Goal: Transaction & Acquisition: Purchase product/service

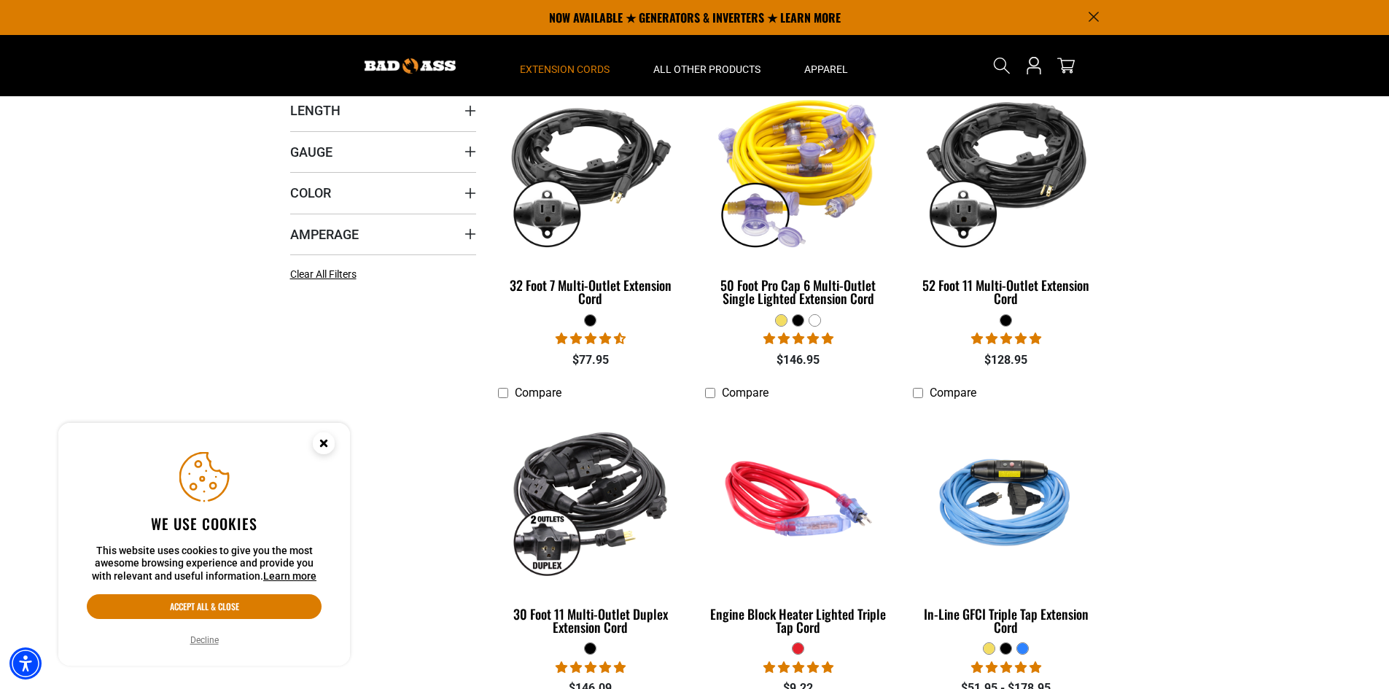
scroll to position [219, 0]
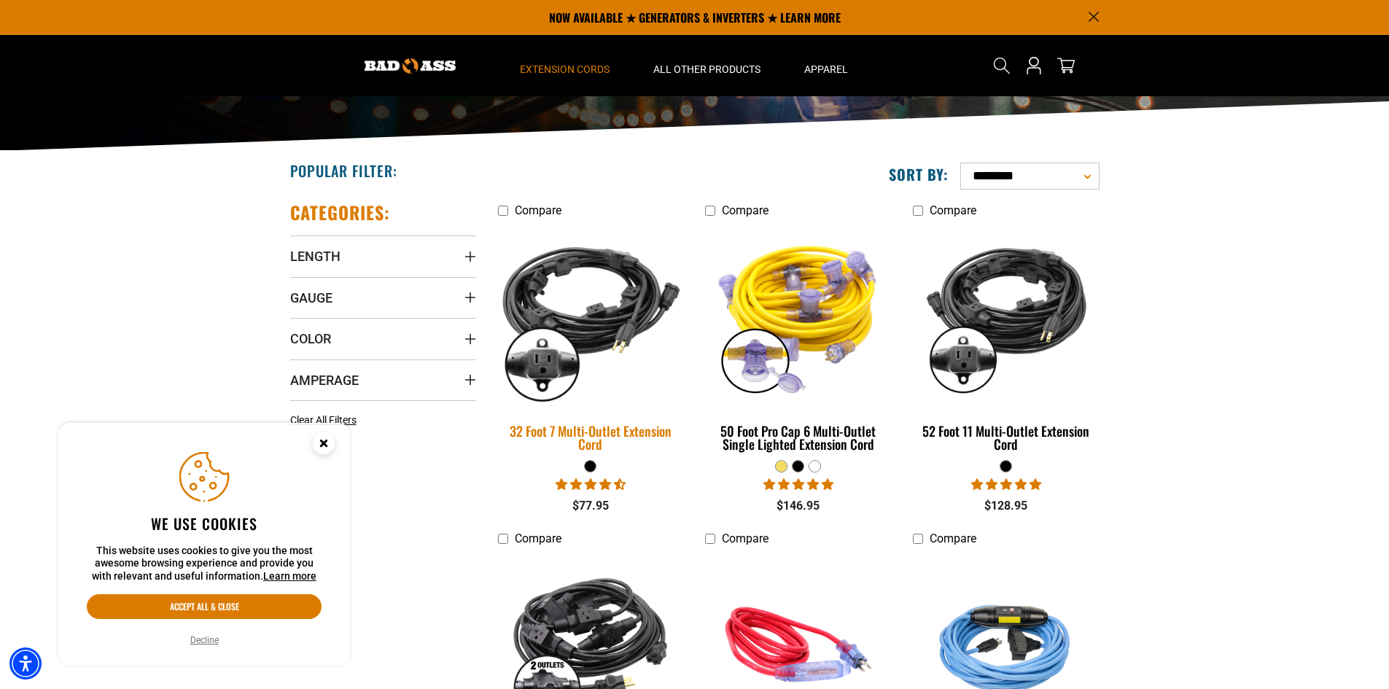
click at [592, 328] on img at bounding box center [591, 315] width 204 height 187
